Goal: Task Accomplishment & Management: Manage account settings

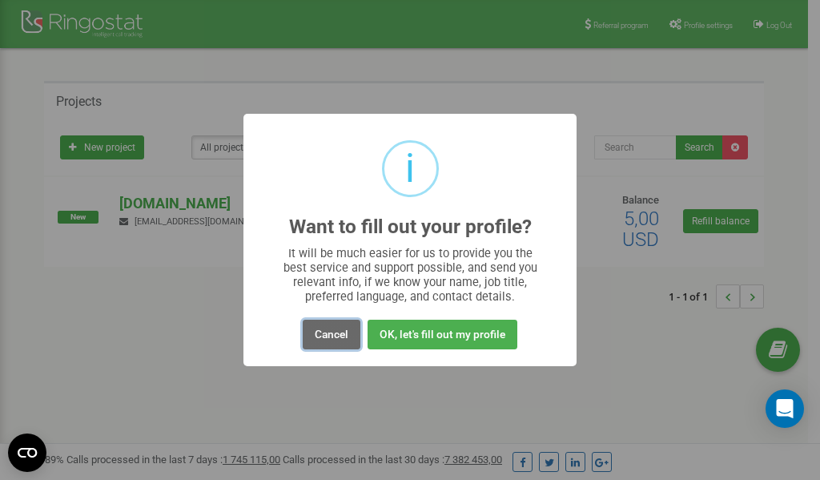
click at [337, 329] on button "Cancel" at bounding box center [332, 335] width 58 height 30
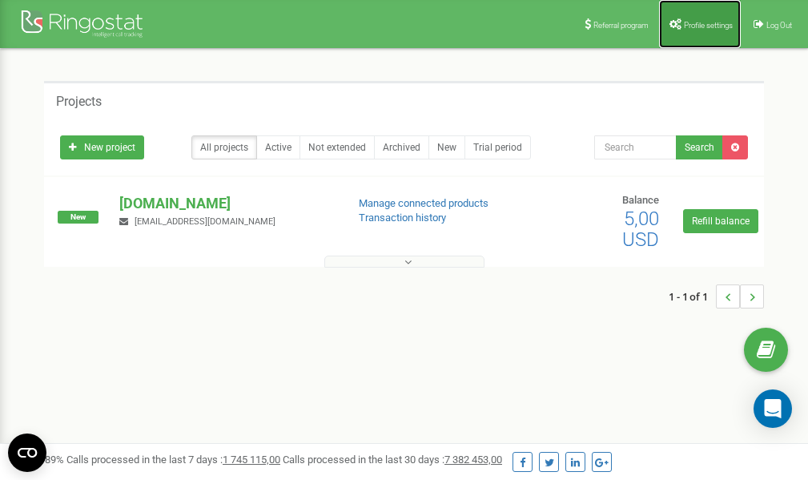
click at [700, 26] on span "Profile settings" at bounding box center [708, 25] width 49 height 9
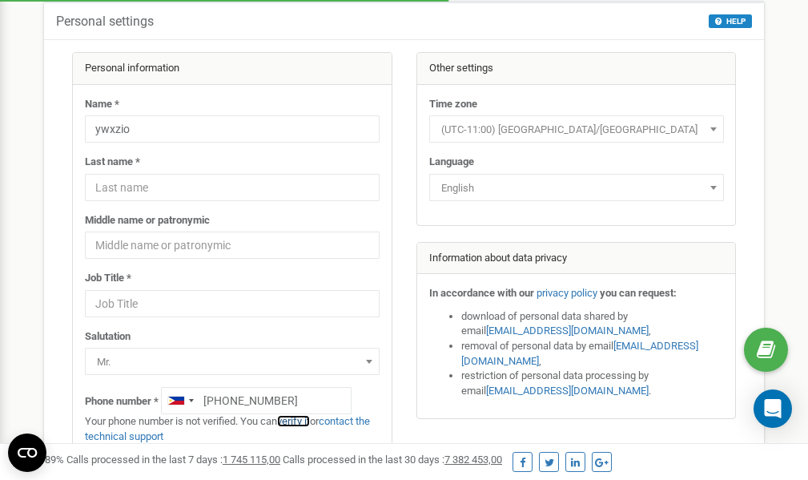
click at [304, 421] on link "verify it" at bounding box center [293, 421] width 33 height 12
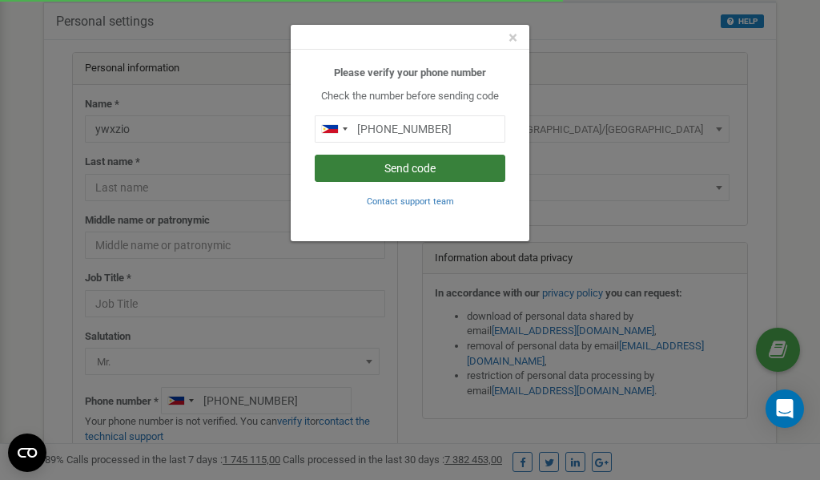
click at [404, 168] on button "Send code" at bounding box center [410, 168] width 191 height 27
